Goal: Task Accomplishment & Management: Use online tool/utility

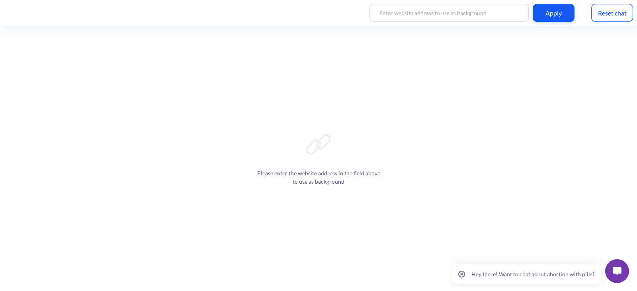
click at [616, 271] on img at bounding box center [616, 271] width 9 height 8
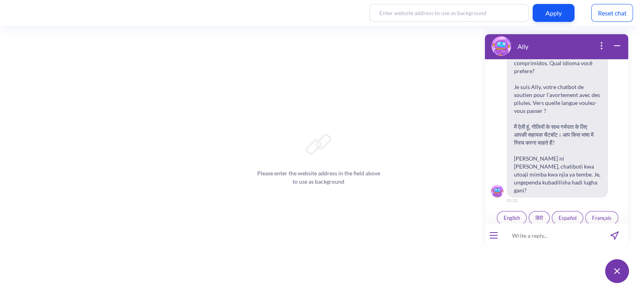
scroll to position [123, 0]
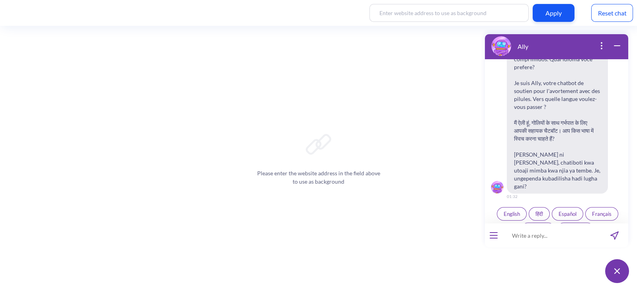
click at [493, 236] on icon "open menu" at bounding box center [493, 236] width 7 height 0
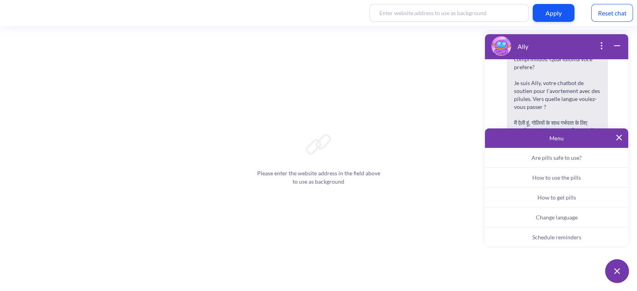
click at [548, 238] on span "Schedule reminders" at bounding box center [556, 237] width 49 height 7
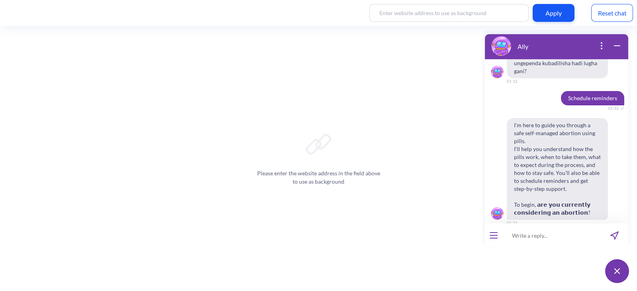
scroll to position [242, 0]
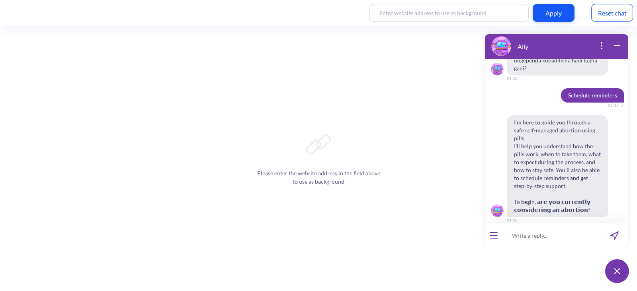
click at [542, 234] on span "Yes" at bounding box center [546, 237] width 8 height 6
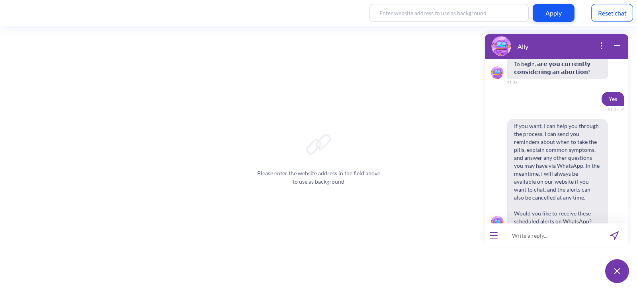
scroll to position [391, 0]
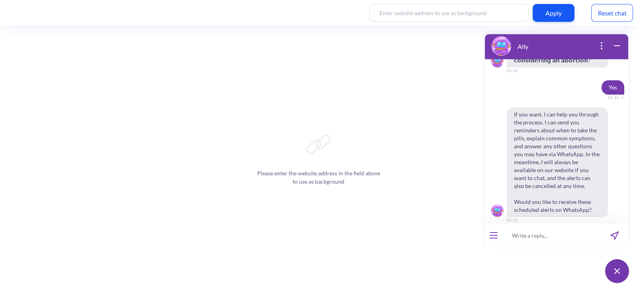
click at [547, 234] on span "Yes" at bounding box center [546, 237] width 8 height 6
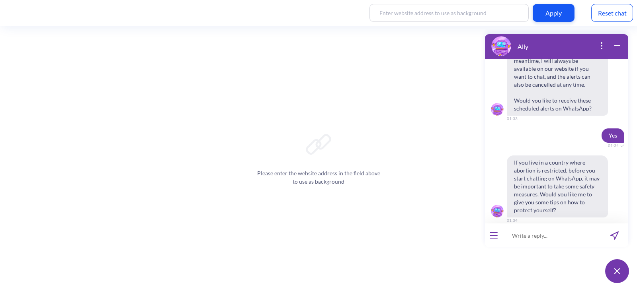
scroll to position [493, 0]
click at [566, 234] on span "No" at bounding box center [569, 237] width 7 height 6
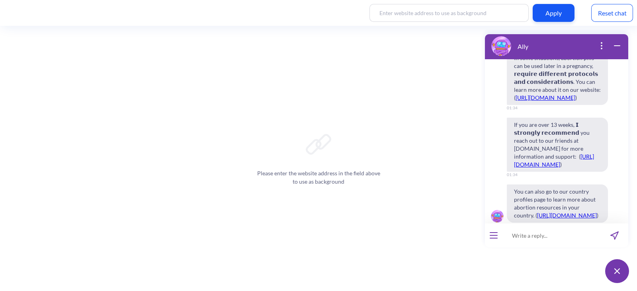
scroll to position [1067, 0]
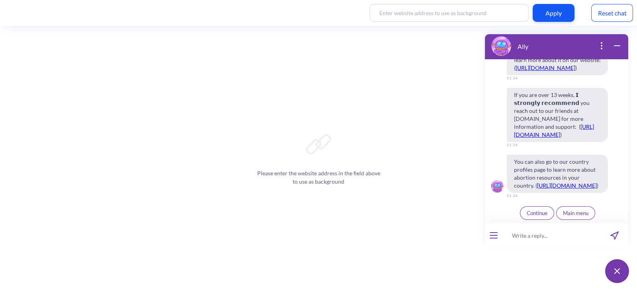
click at [538, 213] on span "Continue" at bounding box center [536, 213] width 21 height 6
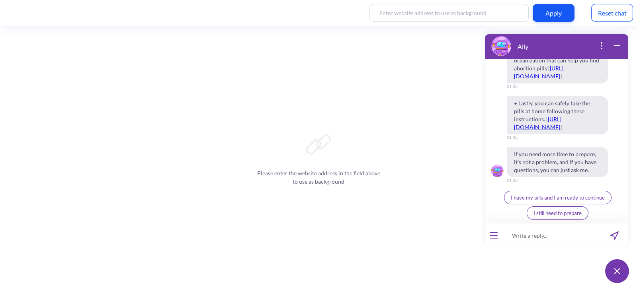
scroll to position [1404, 0]
click at [553, 198] on span "I have my pills and I am ready to continue" at bounding box center [557, 198] width 94 height 6
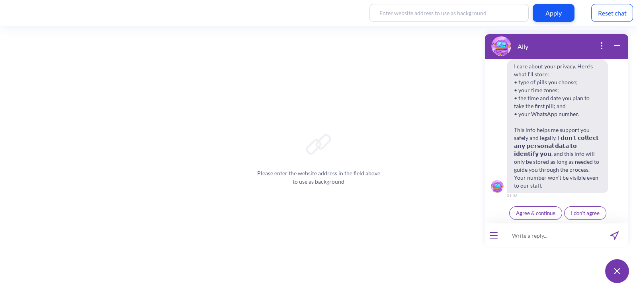
scroll to position [1562, 0]
click at [530, 213] on span "Agree & continue" at bounding box center [535, 213] width 39 height 6
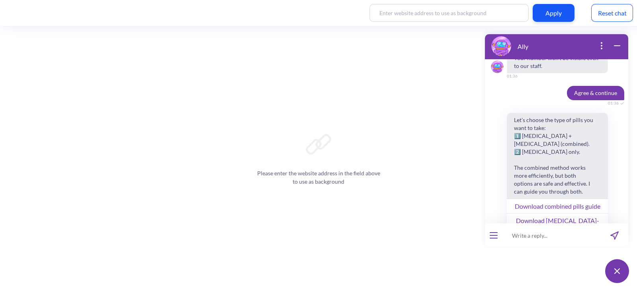
scroll to position [1731, 0]
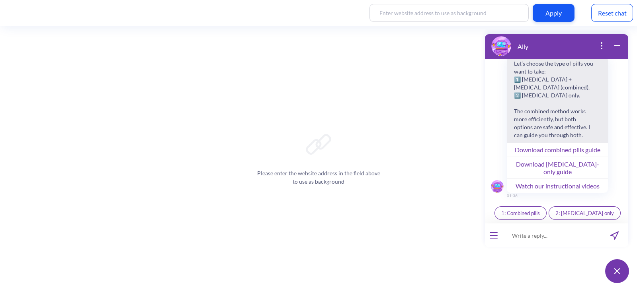
click at [536, 215] on span "1: Combined pills" at bounding box center [520, 213] width 39 height 6
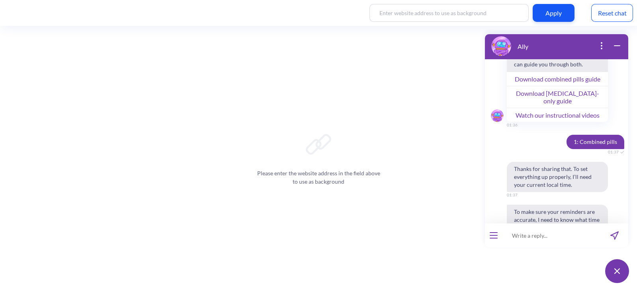
scroll to position [1844, 0]
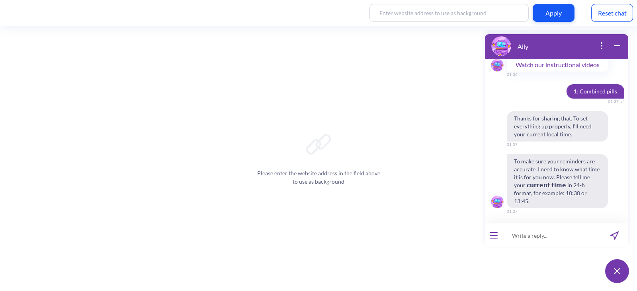
click at [536, 236] on input at bounding box center [551, 236] width 98 height 24
type input "13:37"
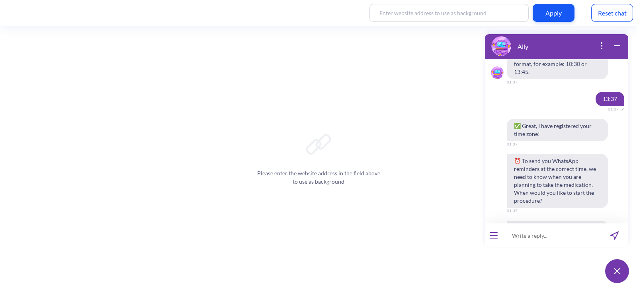
scroll to position [2016, 0]
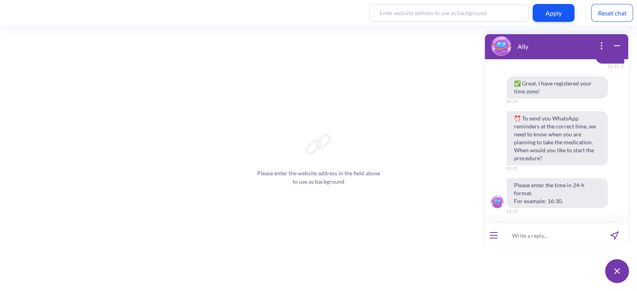
click at [521, 237] on input at bounding box center [551, 236] width 98 height 24
type input "13:37"
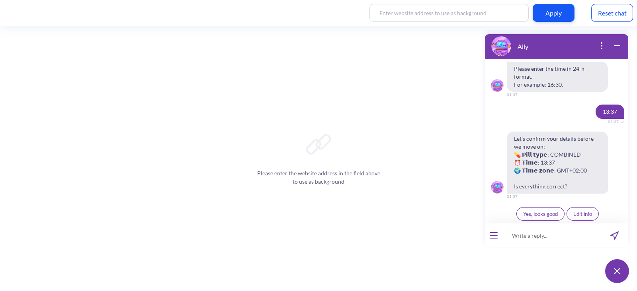
scroll to position [2133, 0]
click at [541, 214] on span "Yes, looks good" at bounding box center [540, 213] width 35 height 6
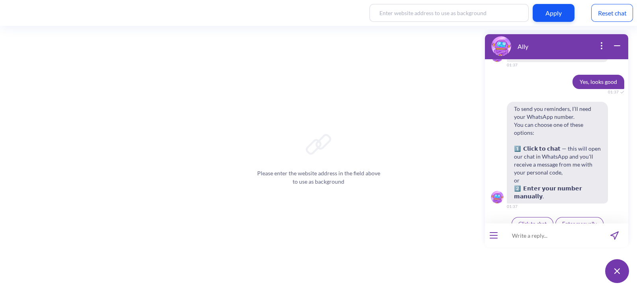
scroll to position [2267, 0]
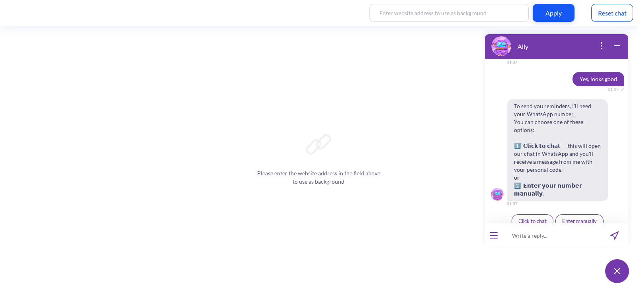
click at [529, 218] on span "Click to chat" at bounding box center [532, 221] width 28 height 6
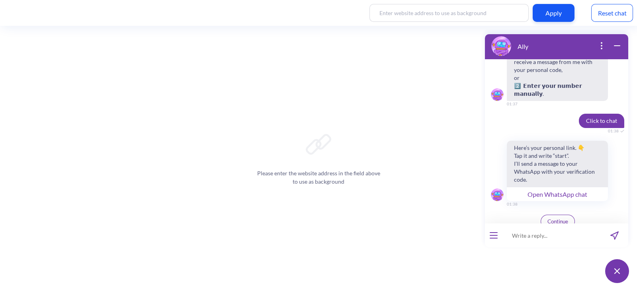
scroll to position [2367, 0]
click at [537, 187] on button "Open WhatsApp chat" at bounding box center [556, 194] width 101 height 14
